Goal: Task Accomplishment & Management: Manage account settings

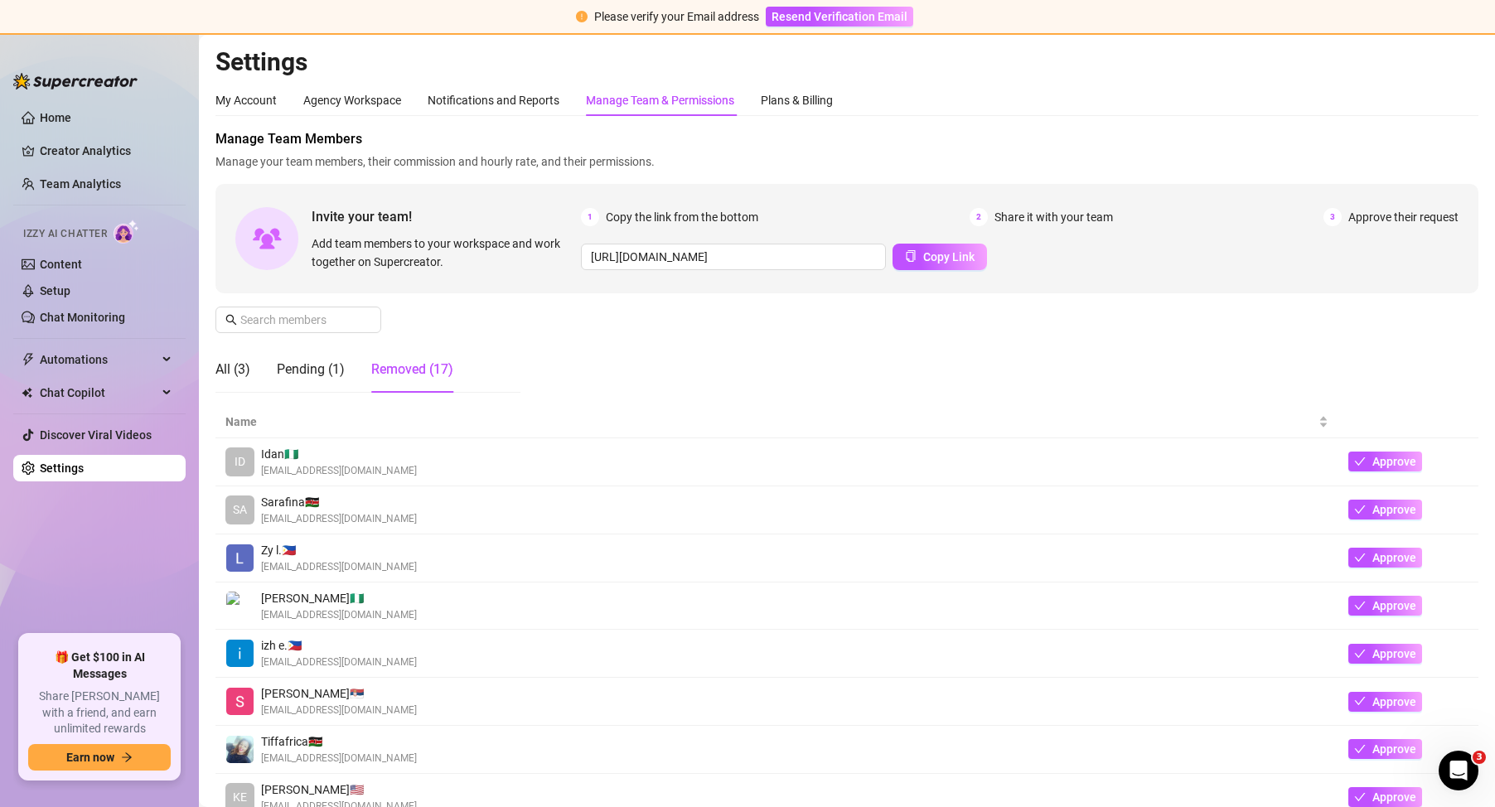
click at [322, 359] on div "Pending (1)" at bounding box center [311, 369] width 68 height 46
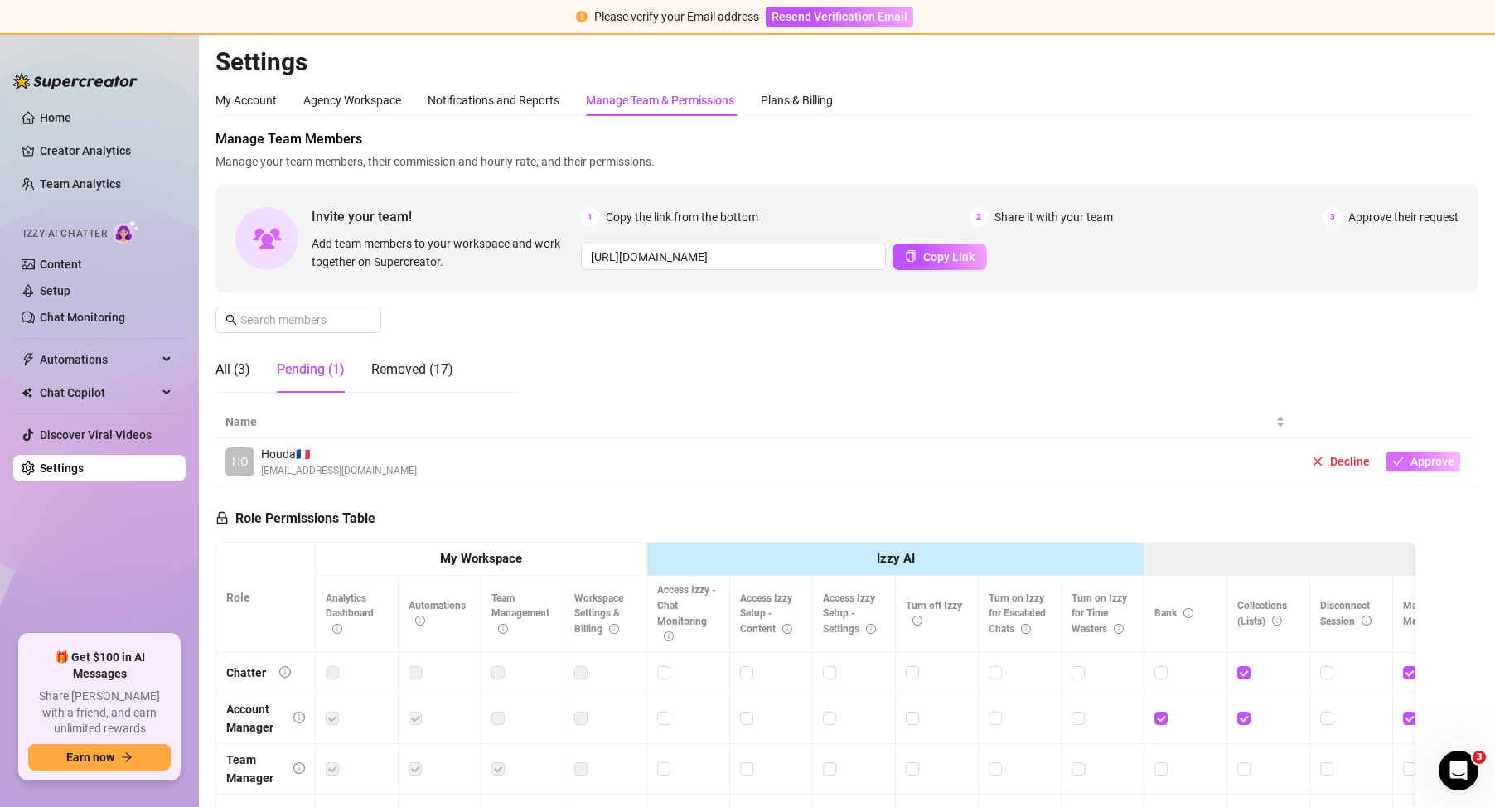
click at [1411, 457] on span "Approve" at bounding box center [1433, 461] width 44 height 13
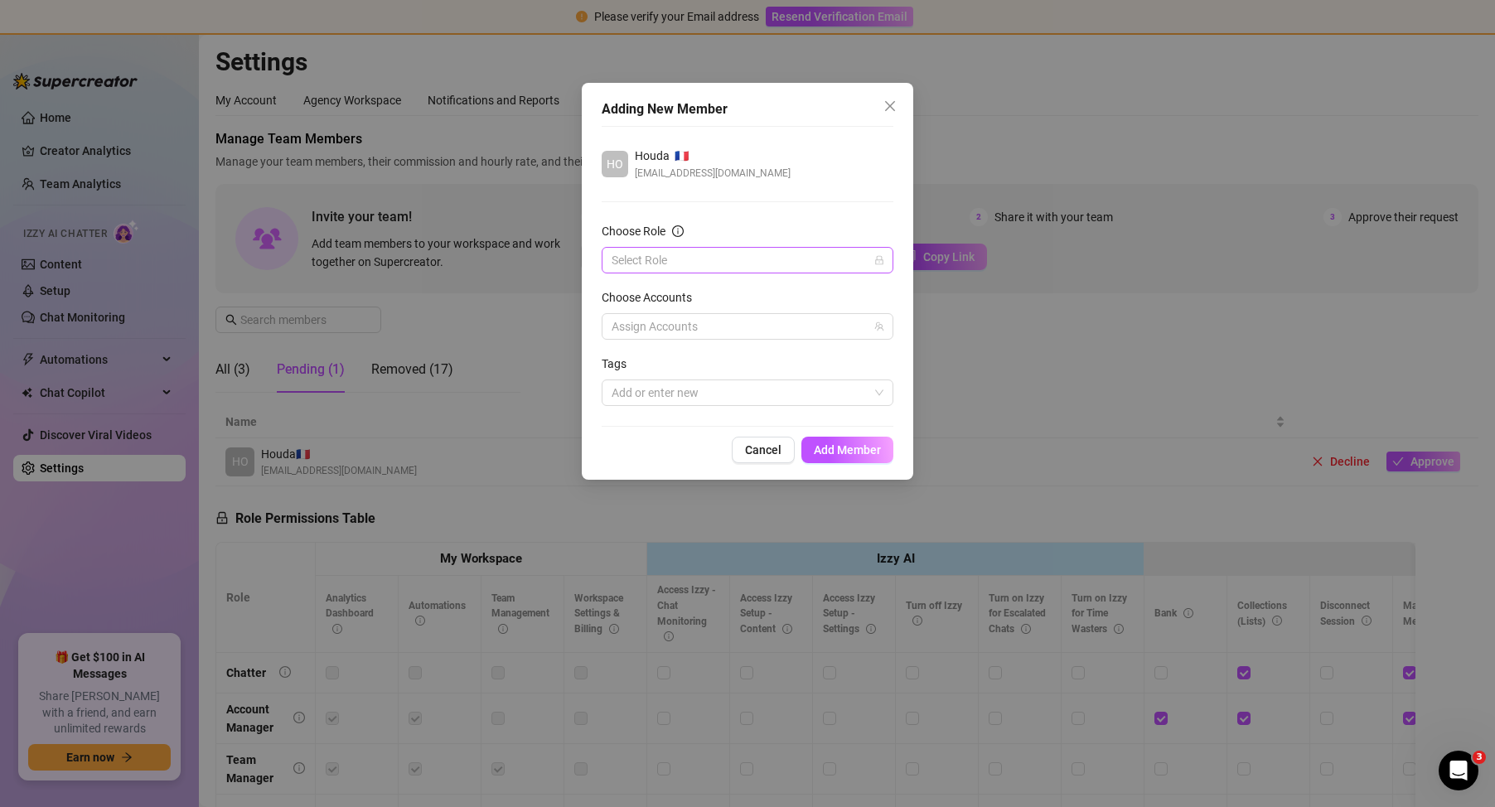
drag, startPoint x: 674, startPoint y: 245, endPoint x: 663, endPoint y: 257, distance: 15.8
click at [672, 245] on div "Choose Role" at bounding box center [748, 234] width 292 height 25
click at [663, 257] on input "Choose Role" at bounding box center [740, 260] width 257 height 25
click at [646, 298] on div "Chatter" at bounding box center [747, 293] width 265 height 18
click at [661, 321] on div at bounding box center [739, 326] width 268 height 23
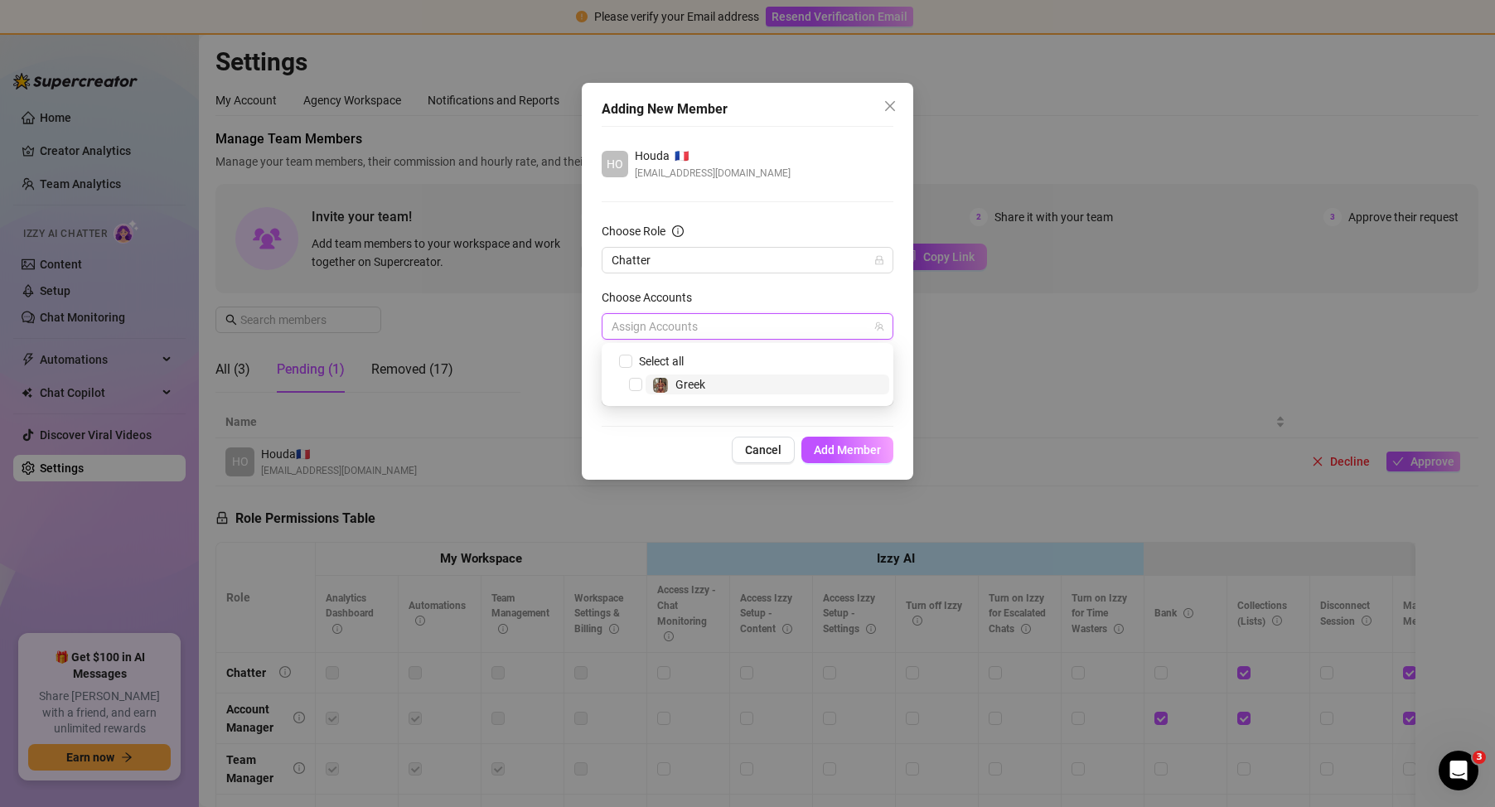
click at [680, 385] on span "Greek" at bounding box center [690, 384] width 30 height 13
checkbox input "true"
click at [645, 423] on div "HO Houda 🇫🇷 [EMAIL_ADDRESS][DOMAIN_NAME] Choose Role Chatter Choose Accounts Al…" at bounding box center [748, 276] width 292 height 301
click at [713, 386] on div at bounding box center [739, 392] width 268 height 23
click at [772, 340] on form "Choose Role Chatter Choose Accounts All Accounts Tags Add or enter new" at bounding box center [748, 314] width 292 height 184
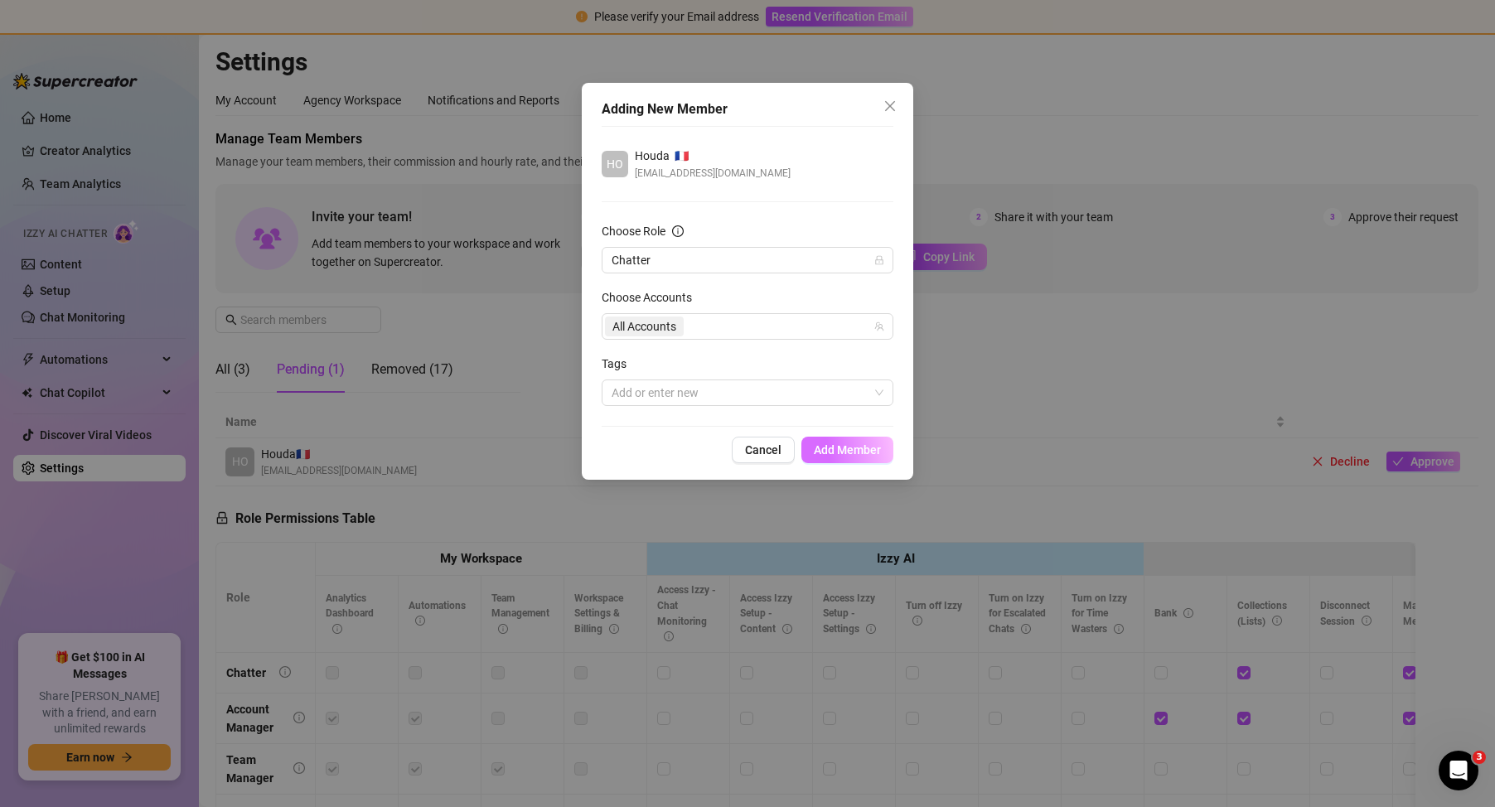
click at [881, 440] on button "Add Member" at bounding box center [847, 450] width 92 height 27
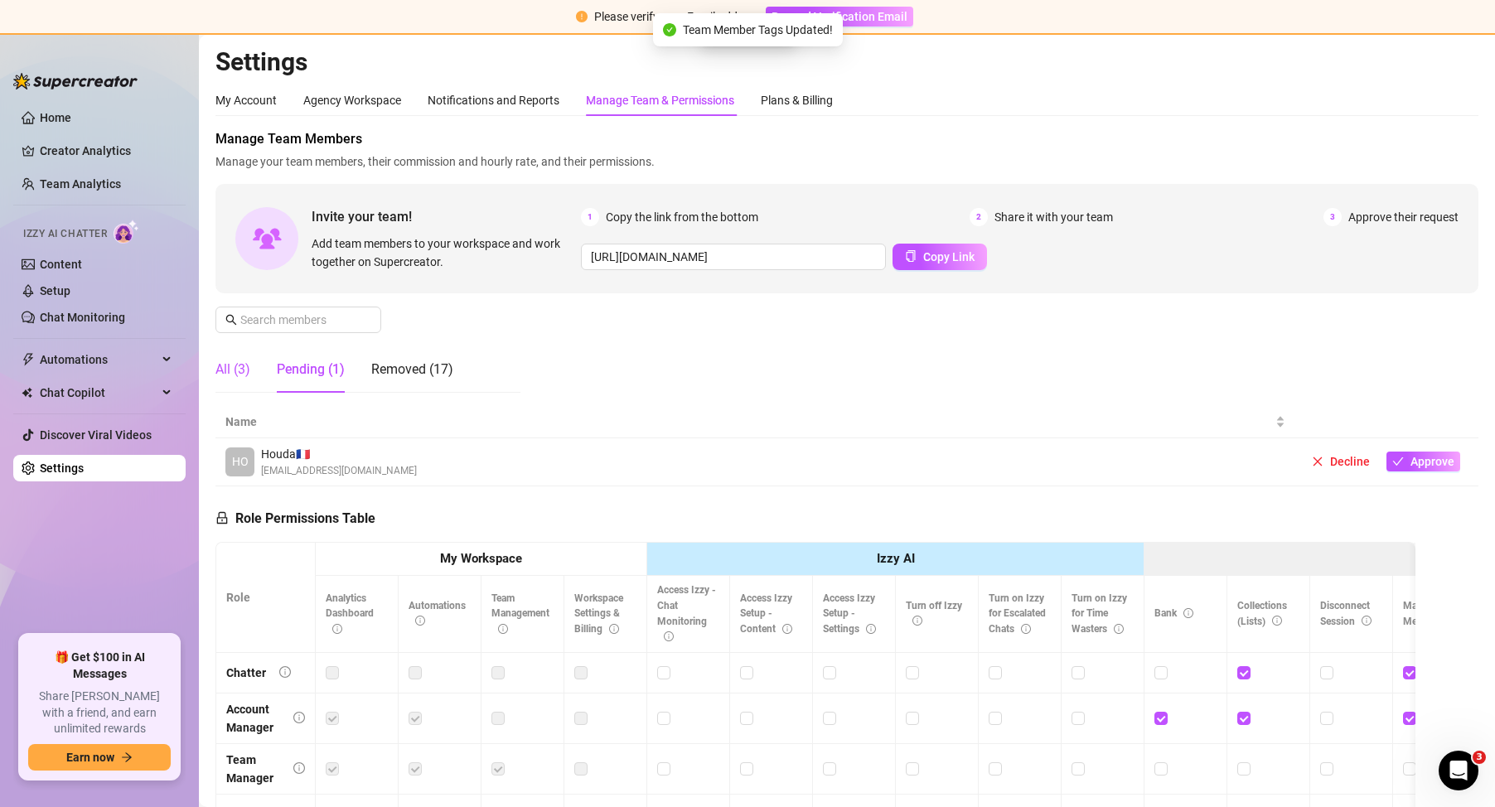
click at [219, 366] on div "All (3)" at bounding box center [232, 370] width 35 height 20
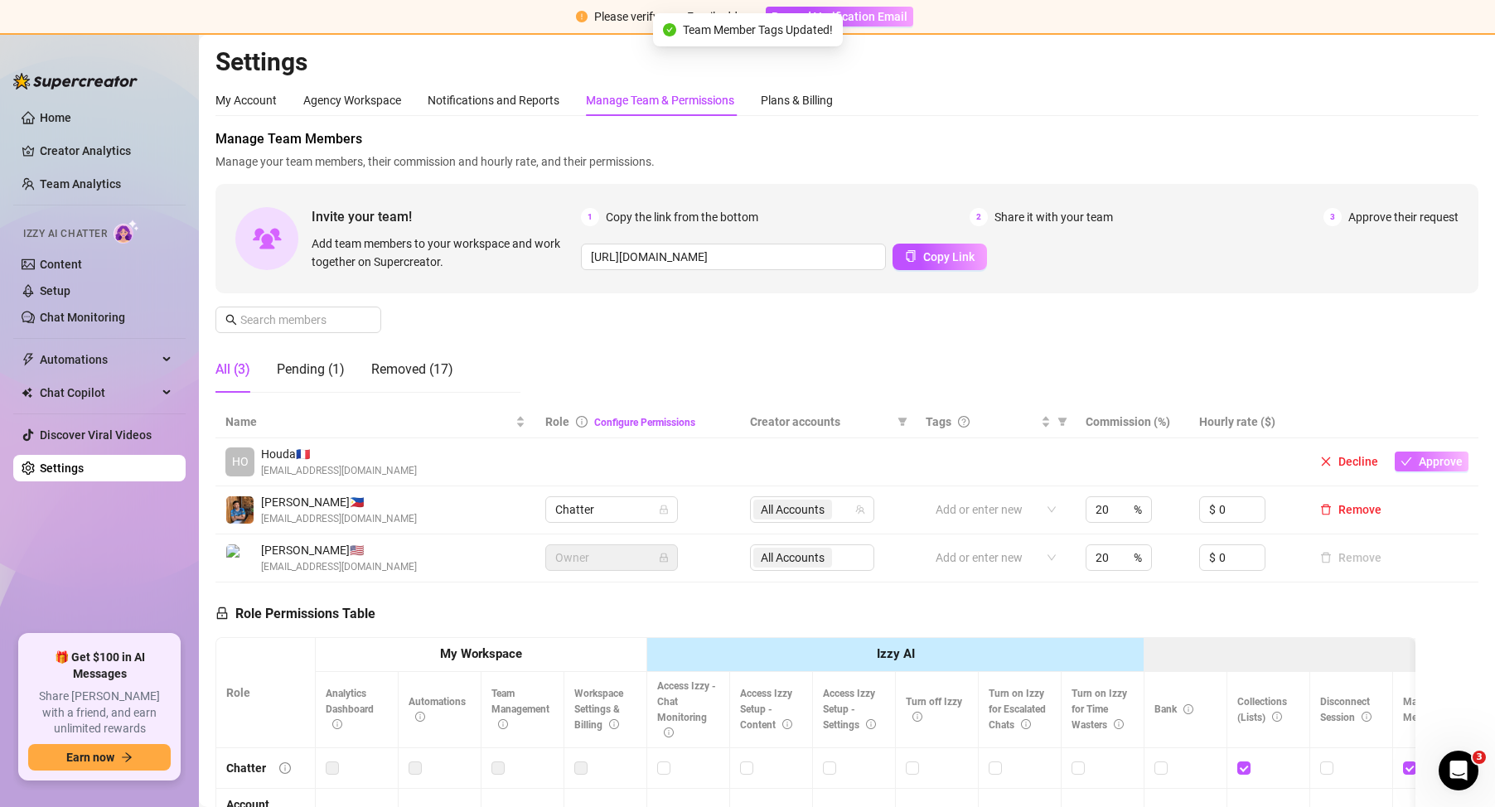
click at [1404, 457] on button "Approve" at bounding box center [1432, 462] width 74 height 20
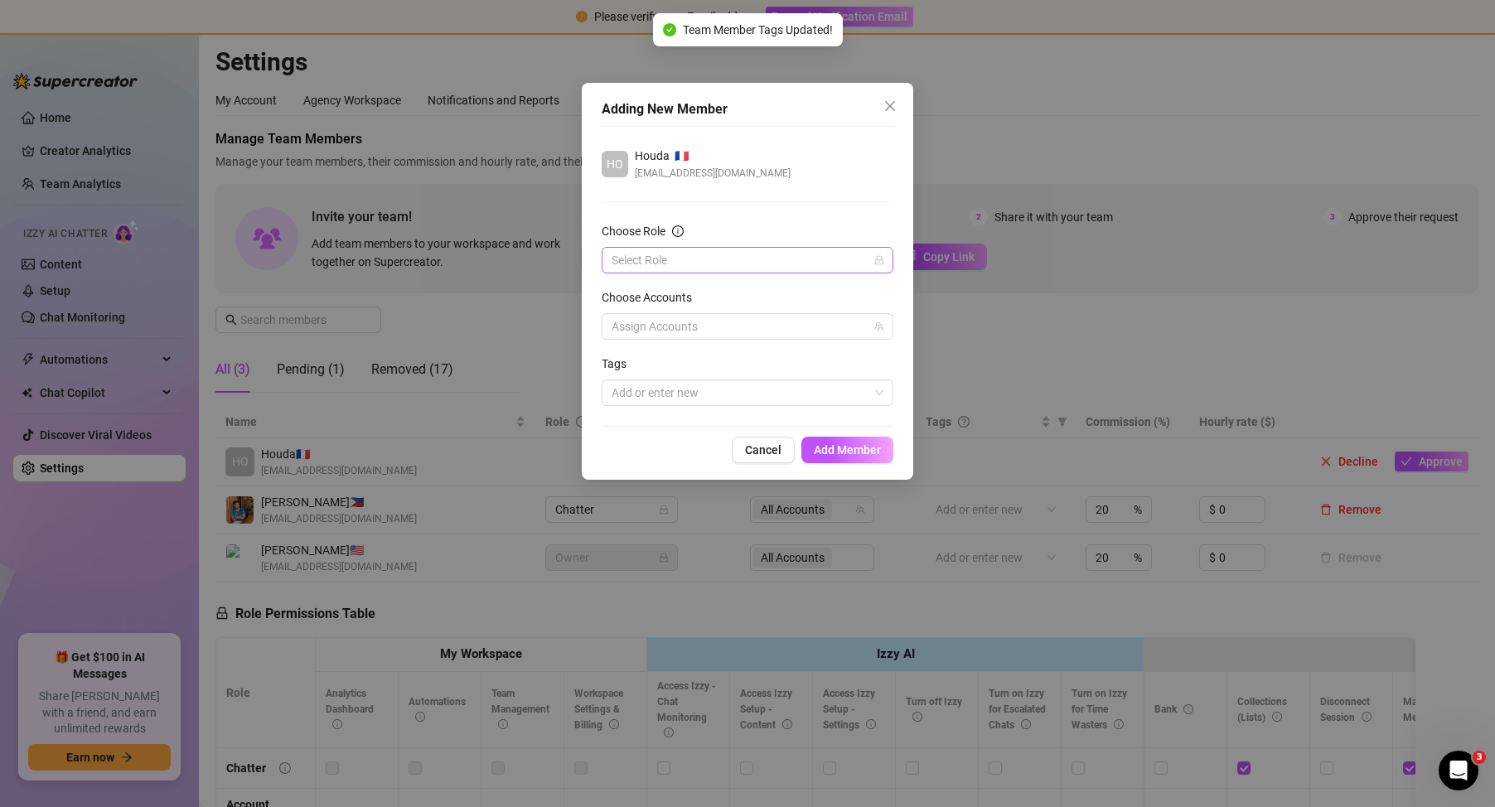
click at [699, 264] on input "Choose Role" at bounding box center [740, 260] width 257 height 25
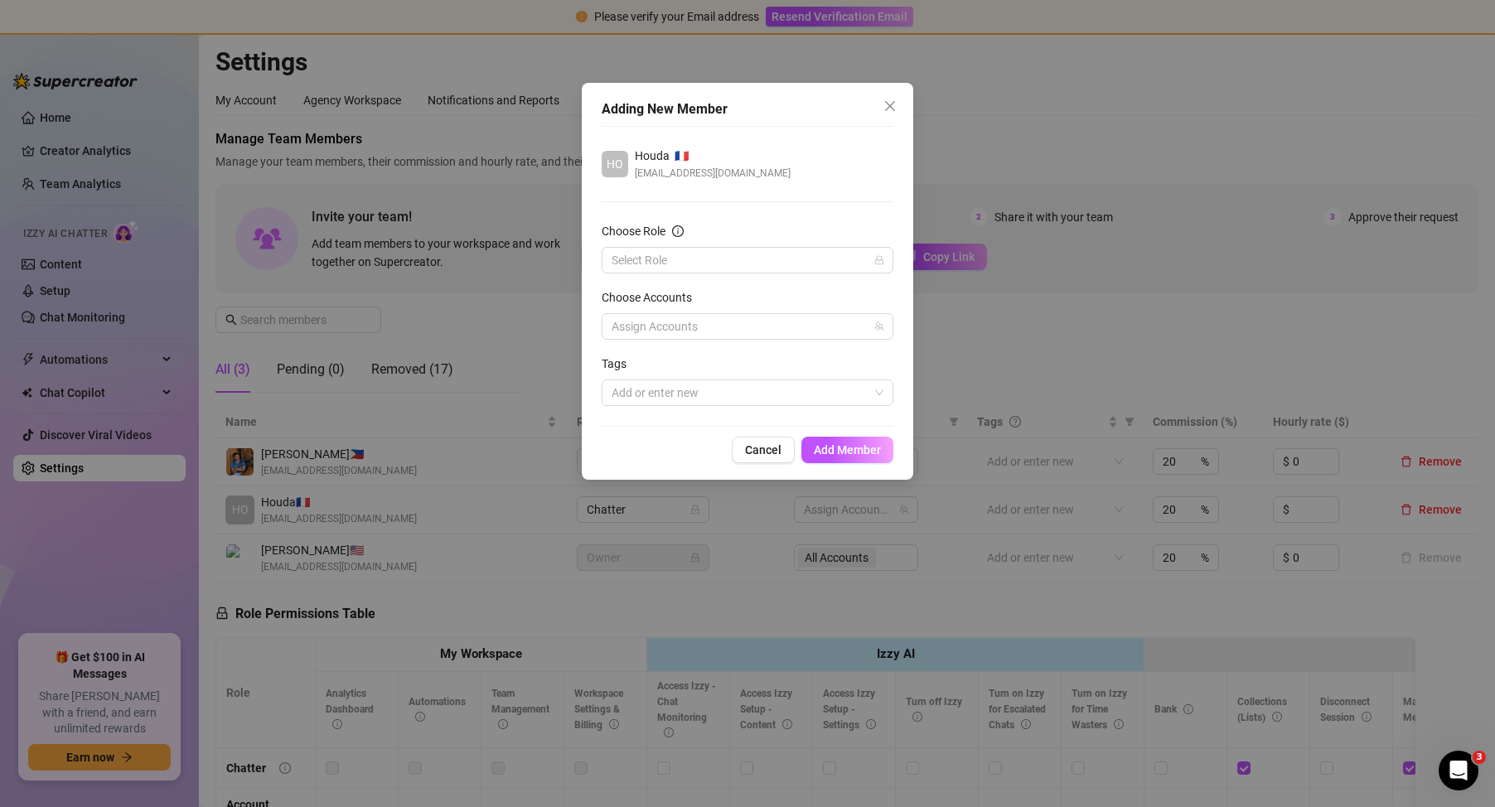
click at [961, 296] on div "Adding New Member [PERSON_NAME] 🇫🇷 [EMAIL_ADDRESS][DOMAIN_NAME] Choose Role Sel…" at bounding box center [747, 403] width 1495 height 807
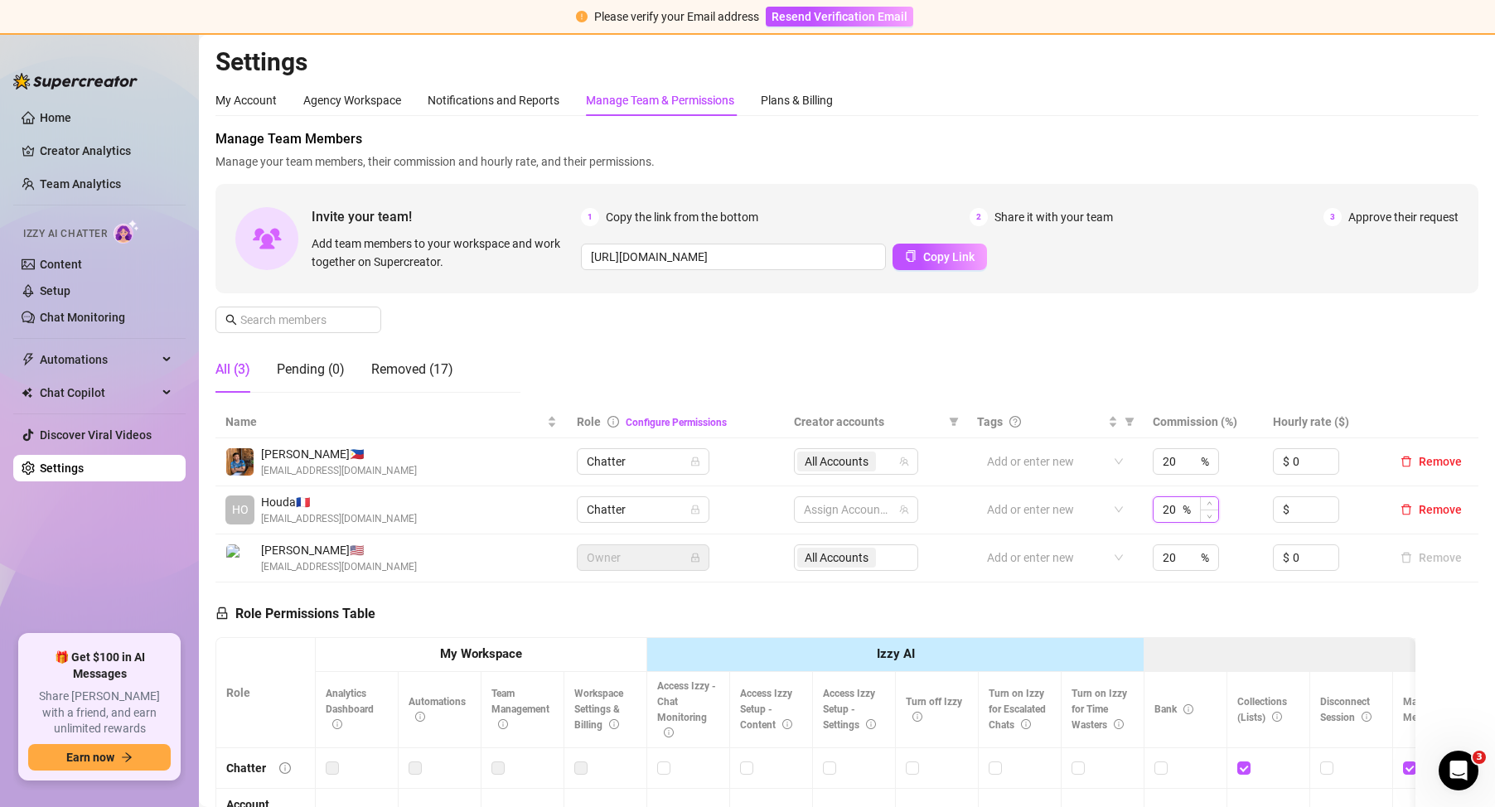
click at [1168, 510] on input "20" at bounding box center [1171, 509] width 17 height 25
drag, startPoint x: 1168, startPoint y: 510, endPoint x: 1055, endPoint y: 502, distance: 113.0
click at [1055, 502] on tr "HO Houda 🇫🇷 [EMAIL_ADDRESS][DOMAIN_NAME] Chatter Assign Accounts Add or enter n…" at bounding box center [846, 510] width 1263 height 48
type input "10"
click at [254, 104] on div "My Account" at bounding box center [245, 100] width 61 height 18
